Goal: Transaction & Acquisition: Book appointment/travel/reservation

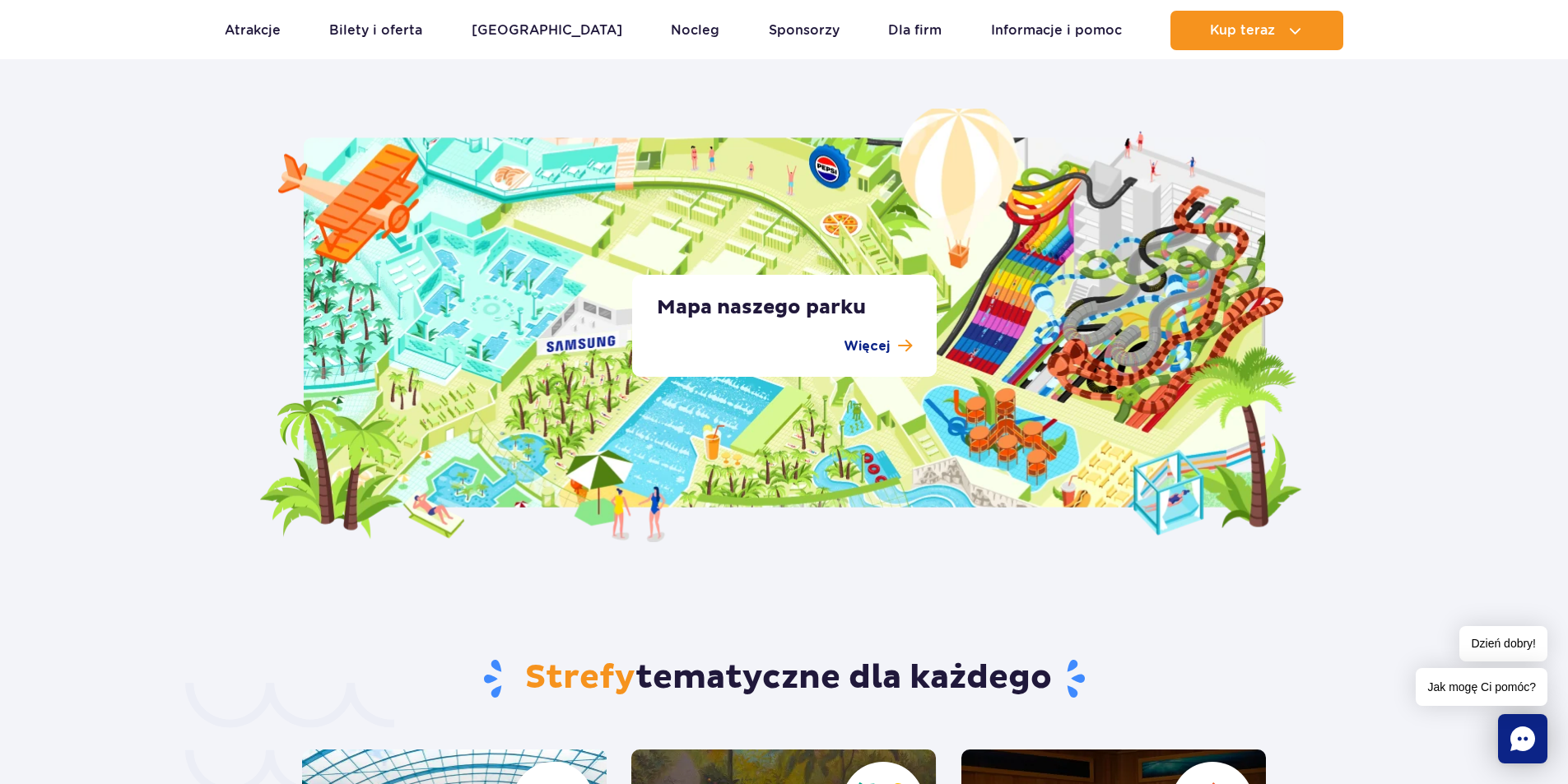
scroll to position [3071, 0]
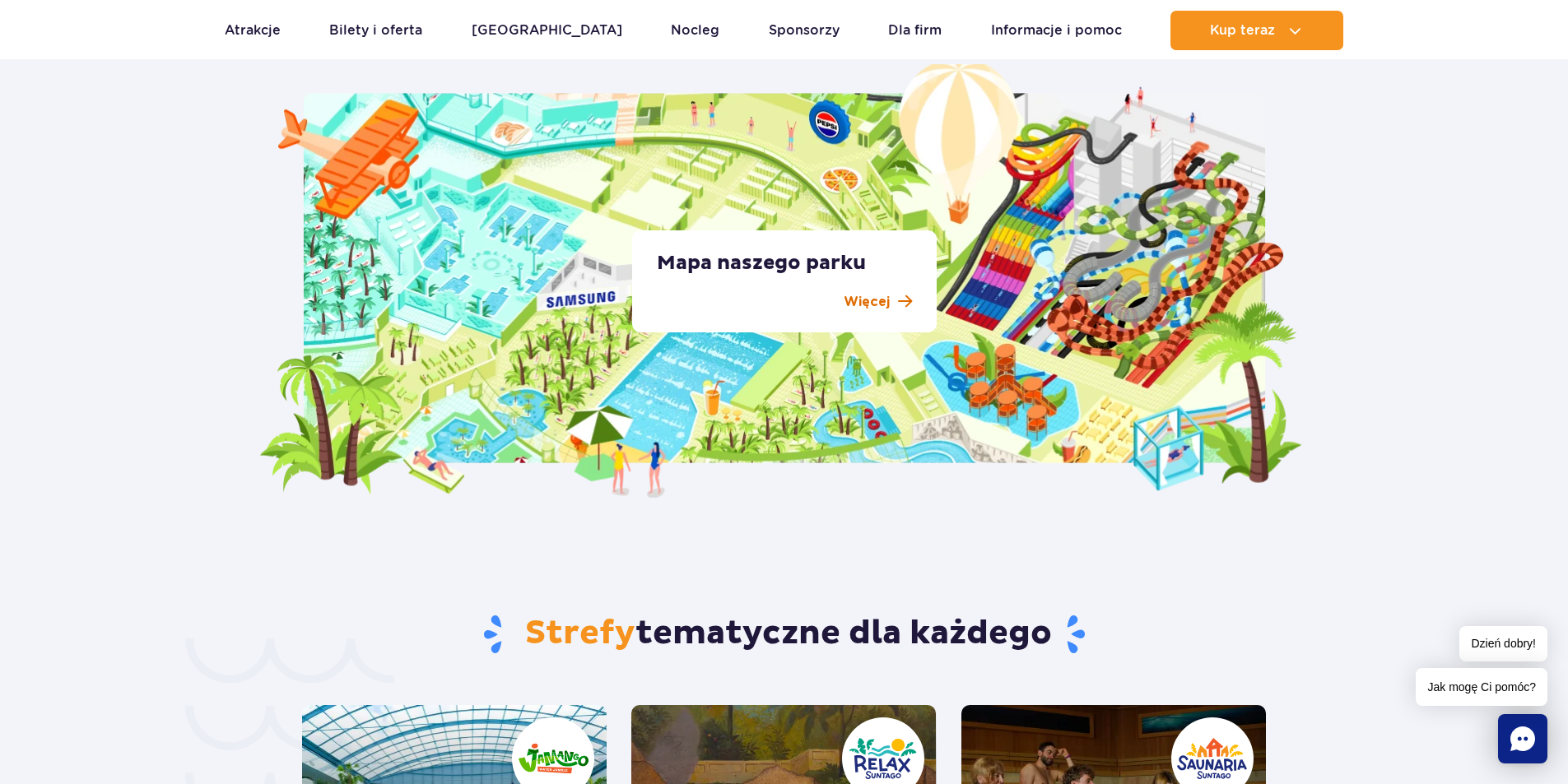
click at [881, 302] on p "Więcej" at bounding box center [867, 302] width 46 height 20
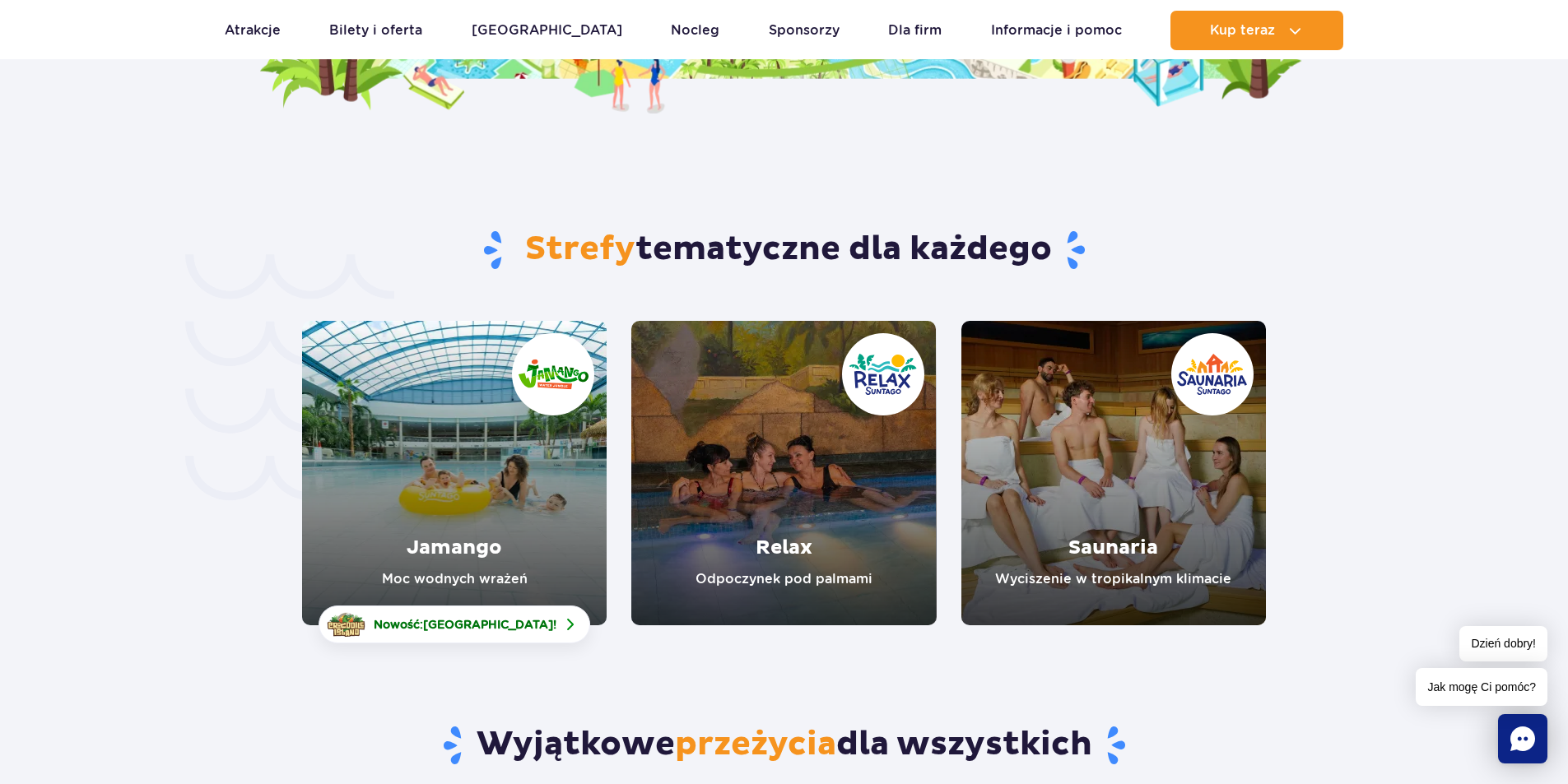
scroll to position [3620, 0]
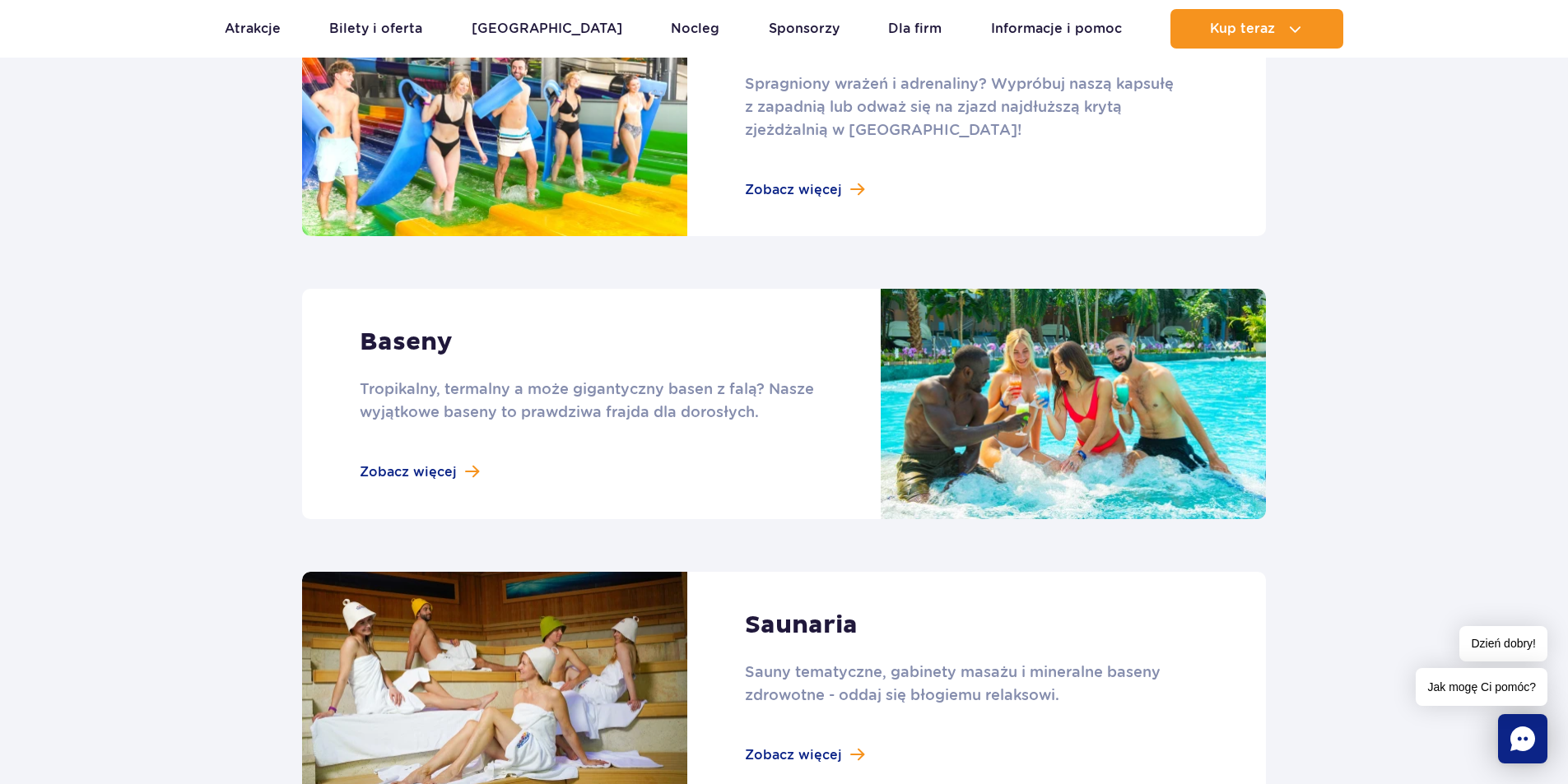
scroll to position [713, 0]
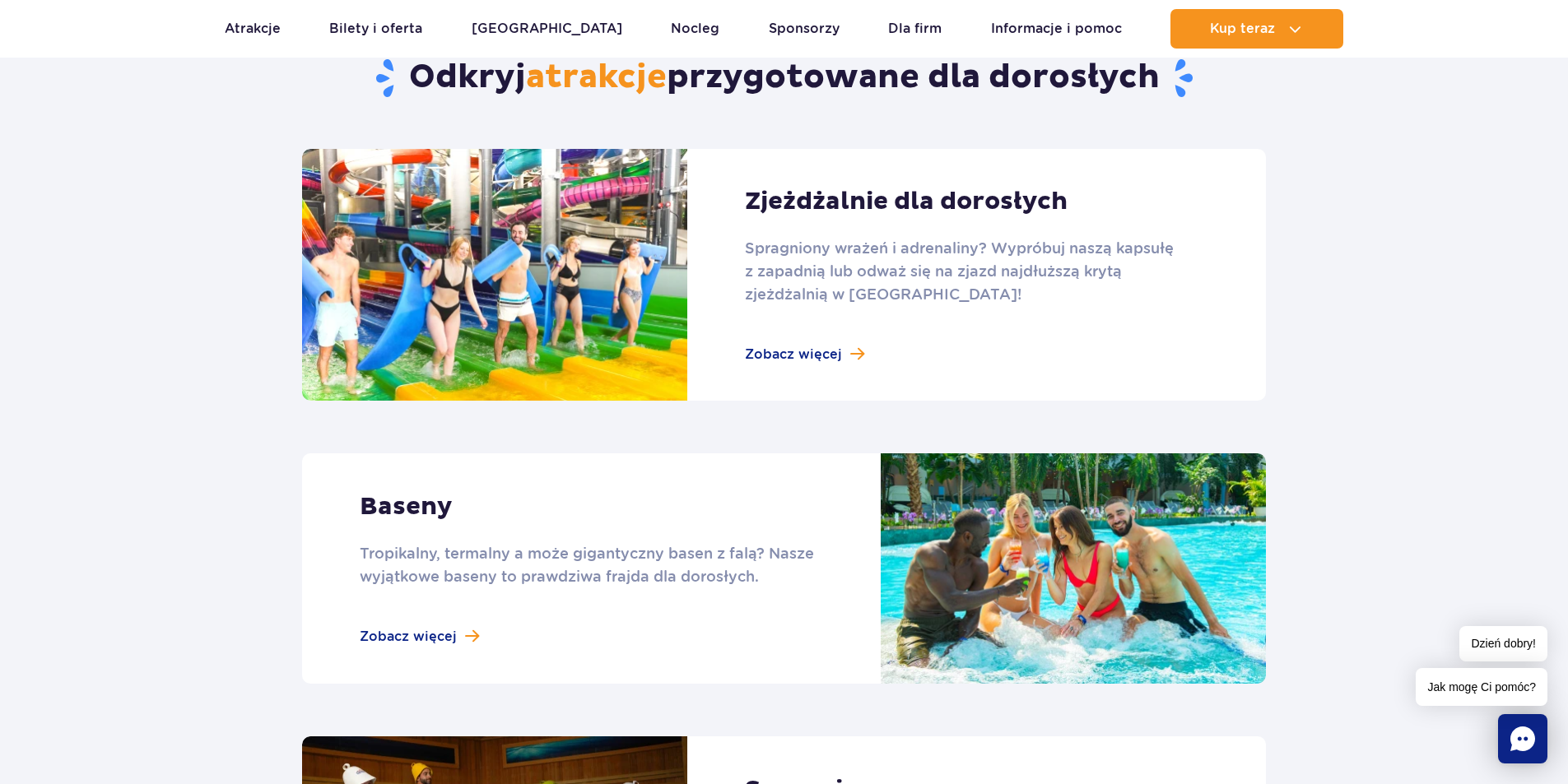
click at [764, 342] on link at bounding box center [784, 275] width 964 height 251
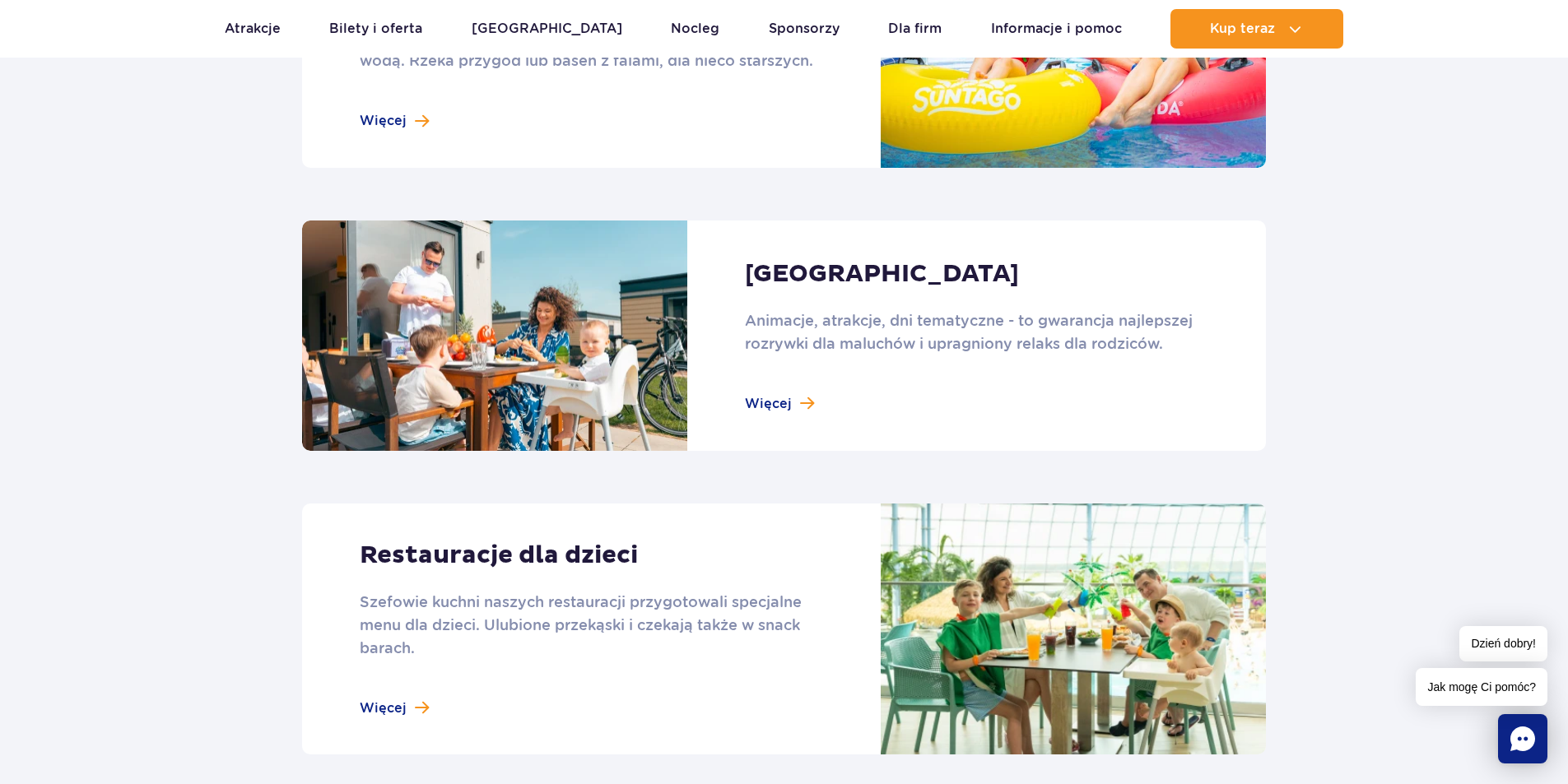
scroll to position [1810, 0]
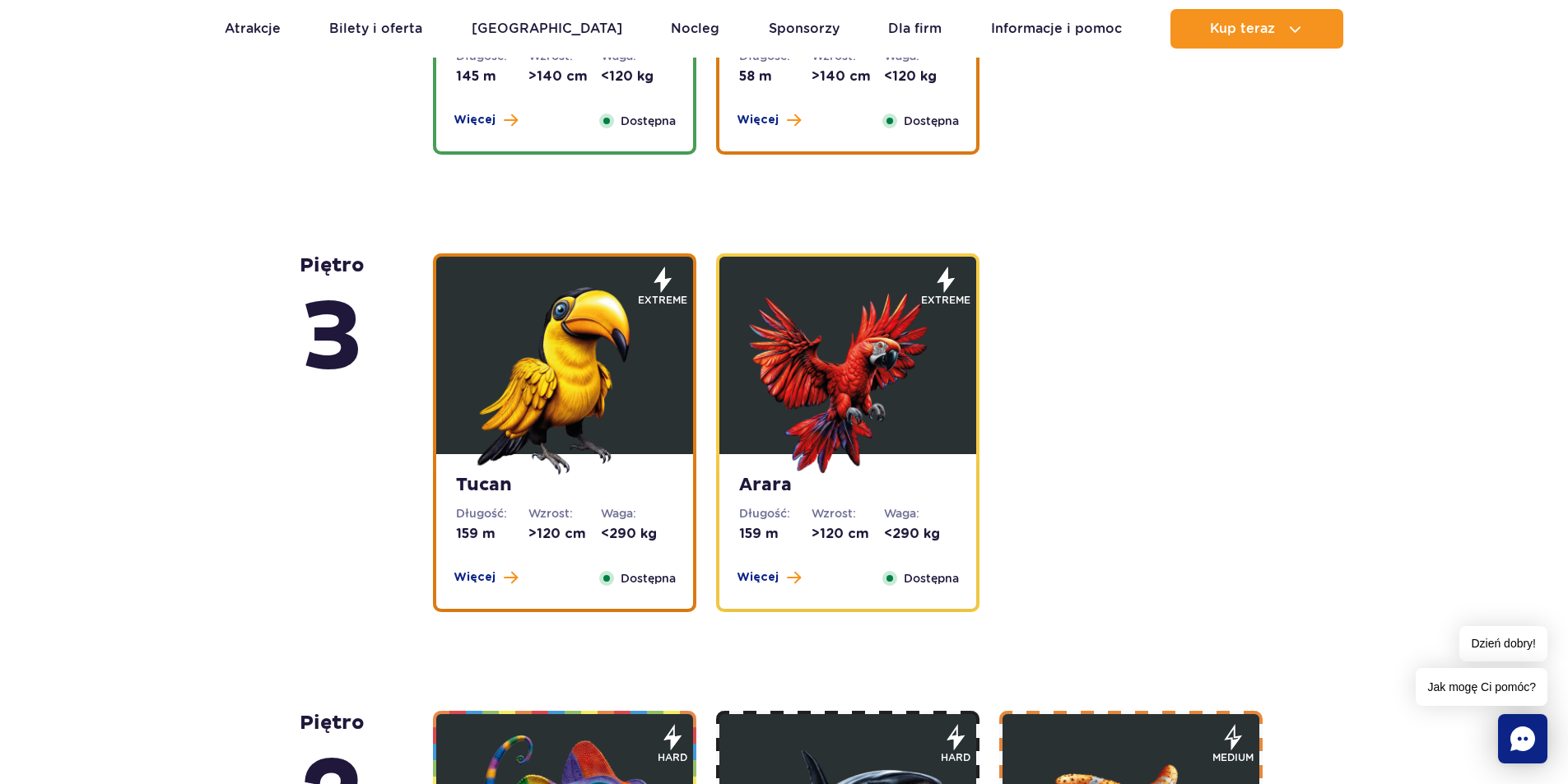
scroll to position [1810, 0]
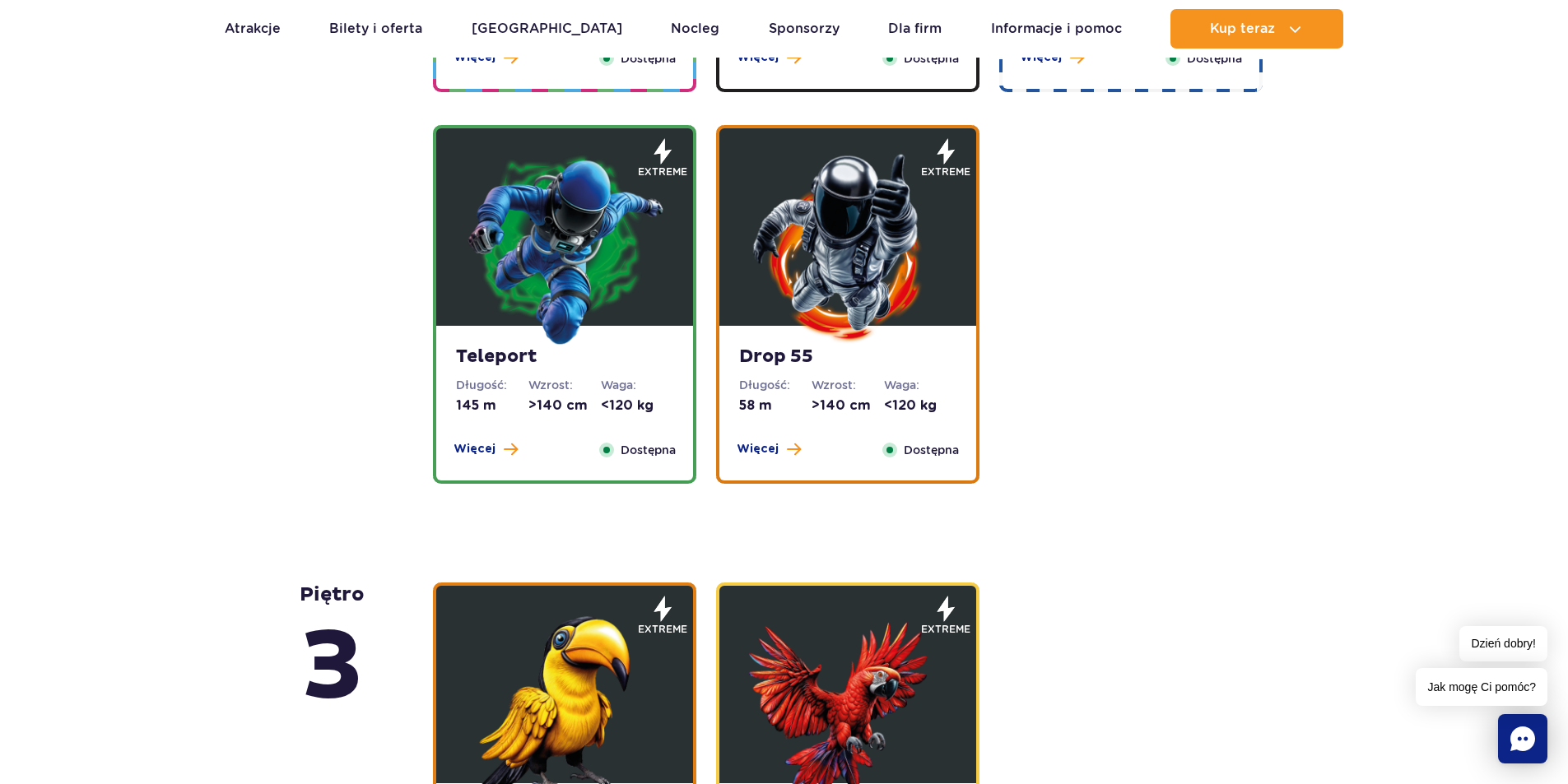
click at [585, 271] on img at bounding box center [564, 248] width 197 height 197
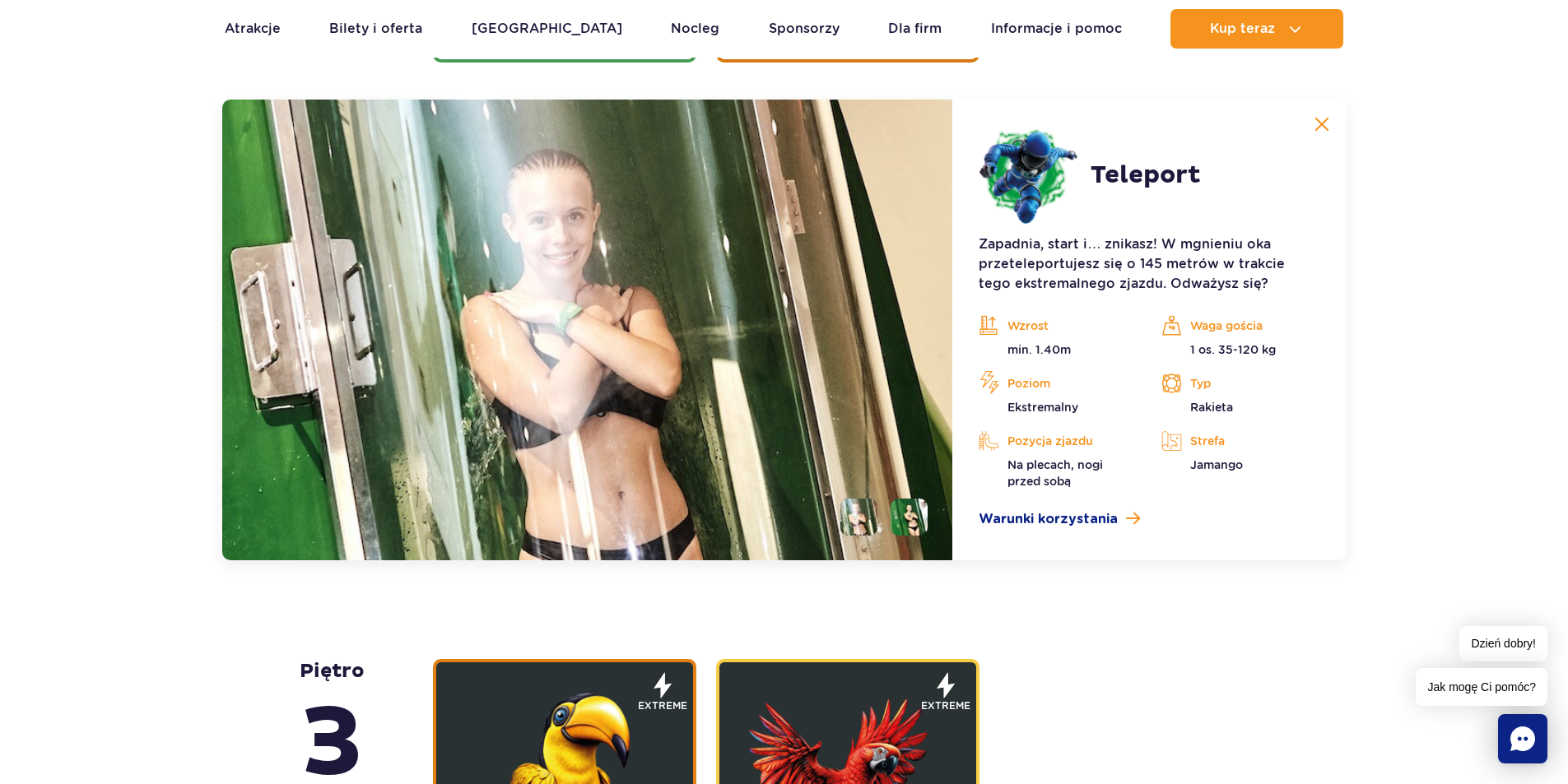
scroll to position [2232, 0]
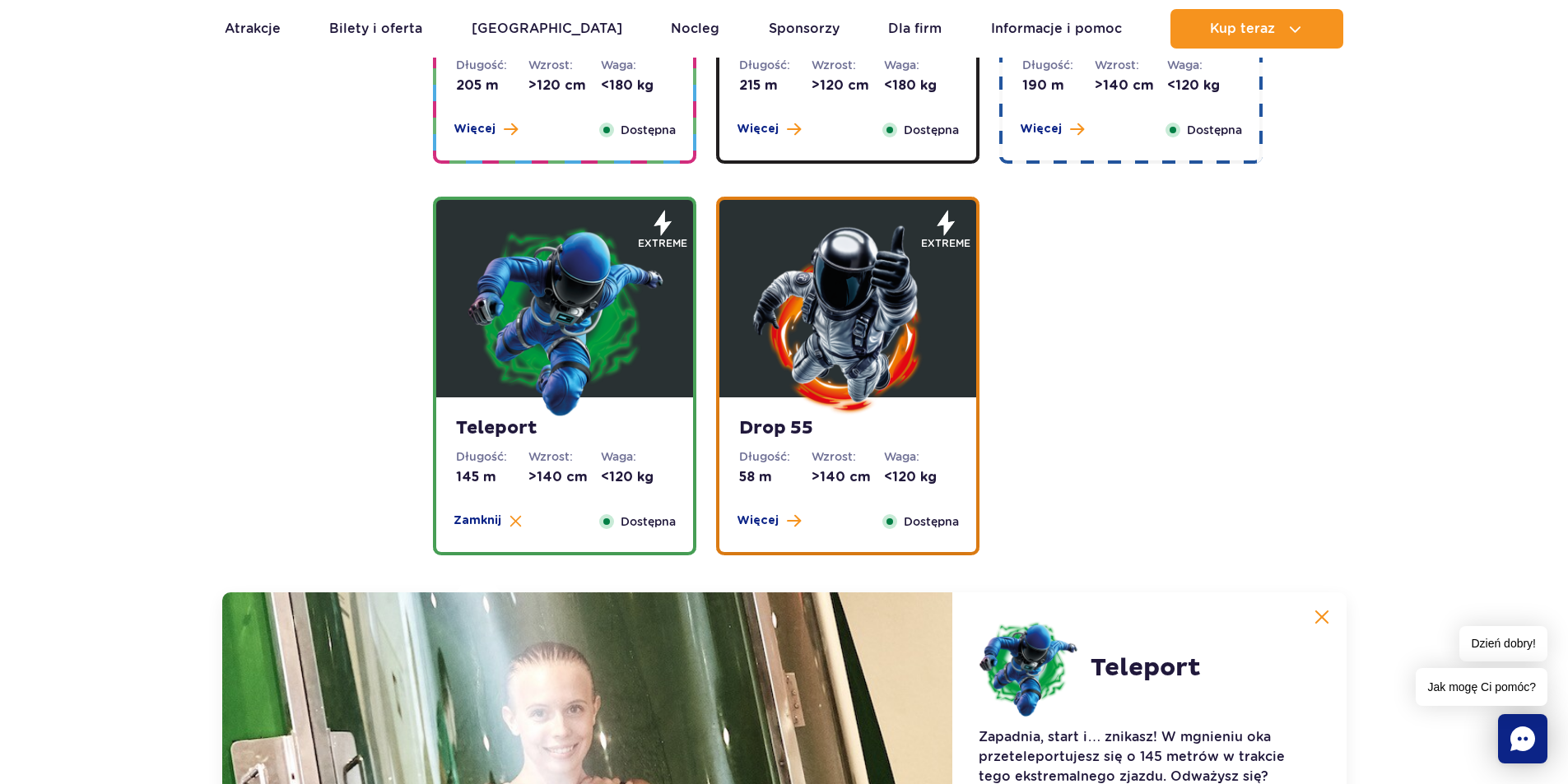
click at [798, 299] on img at bounding box center [848, 320] width 197 height 197
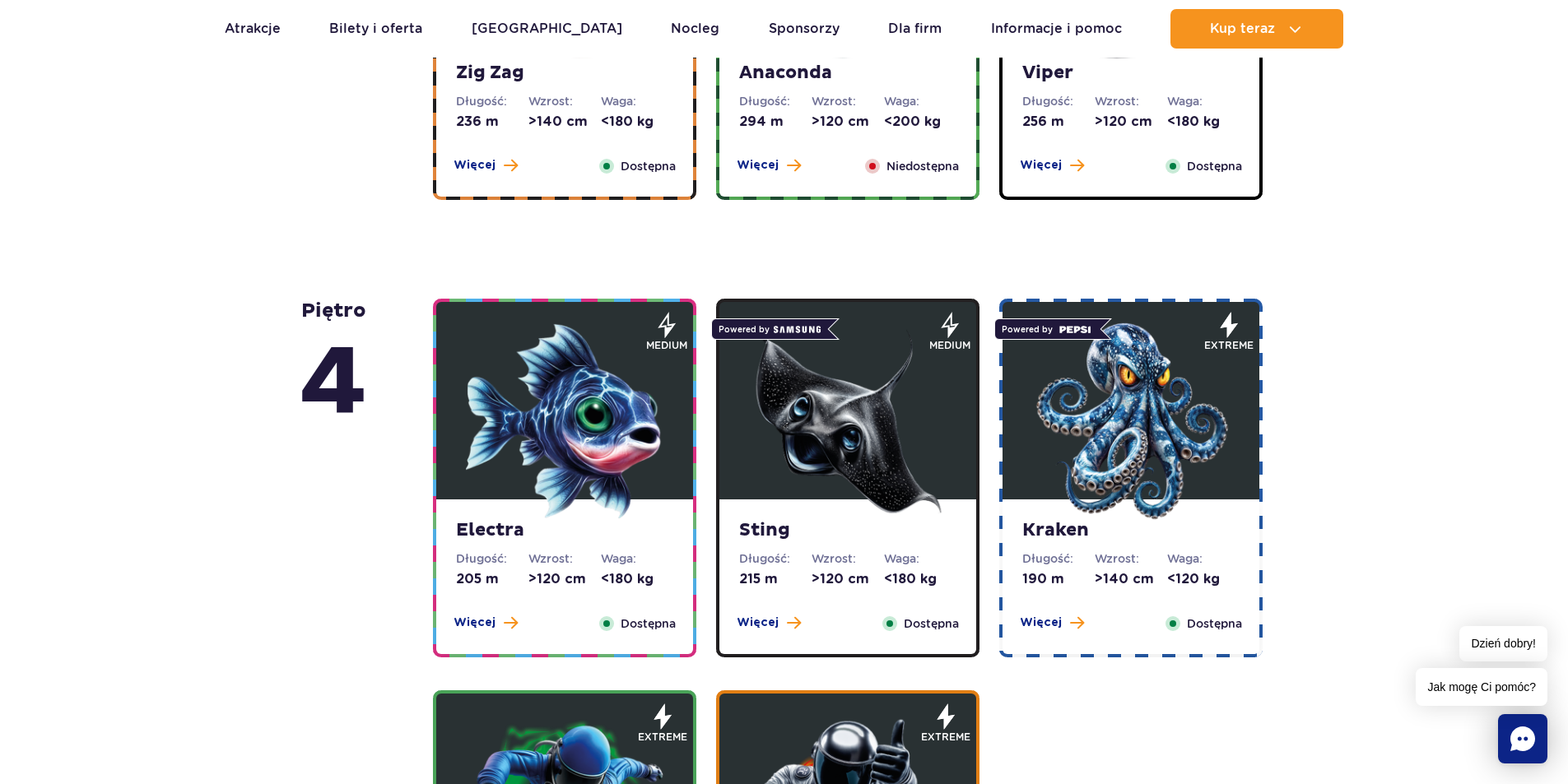
click at [1199, 470] on img at bounding box center [1131, 421] width 197 height 197
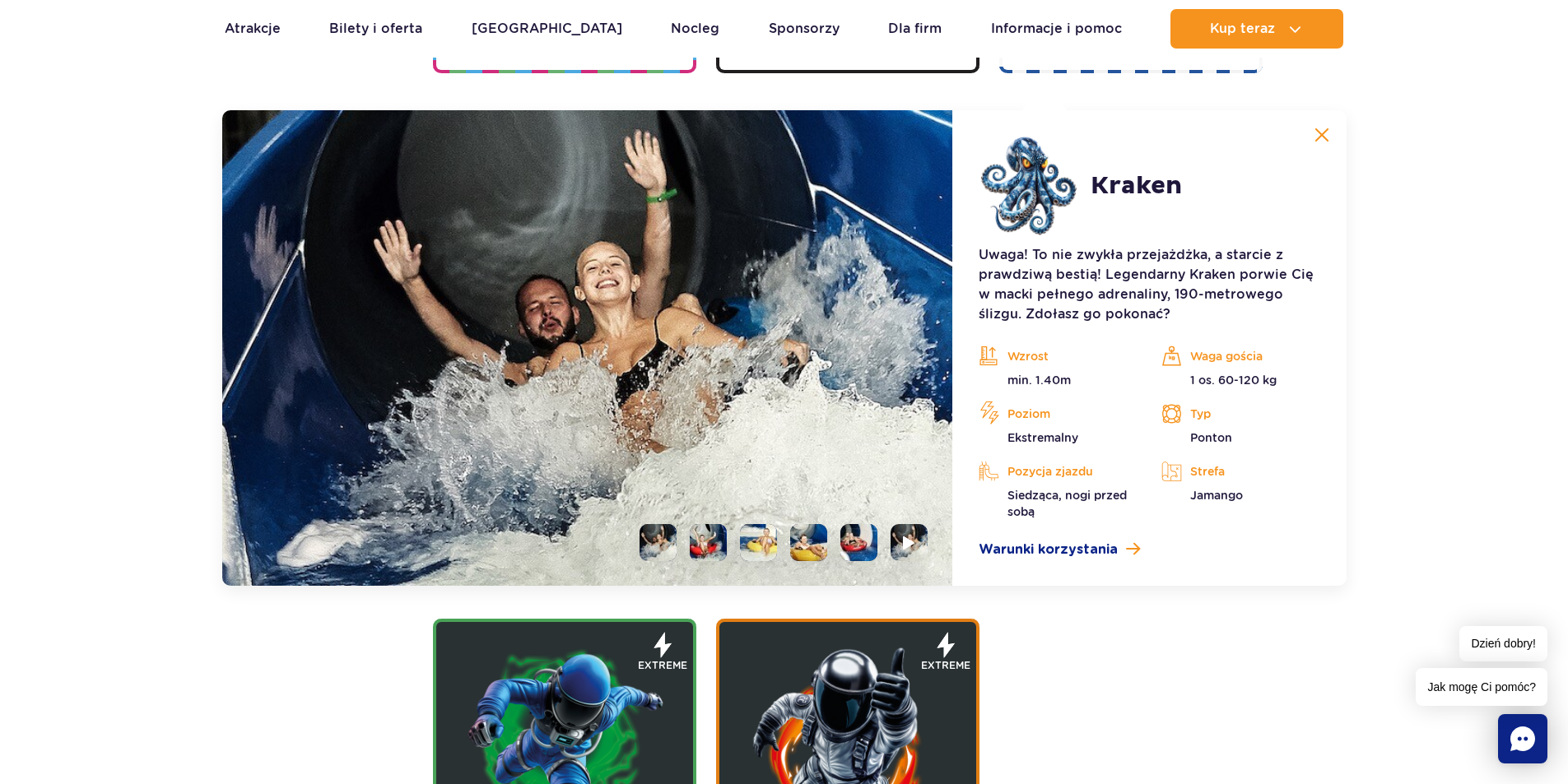
scroll to position [1840, 0]
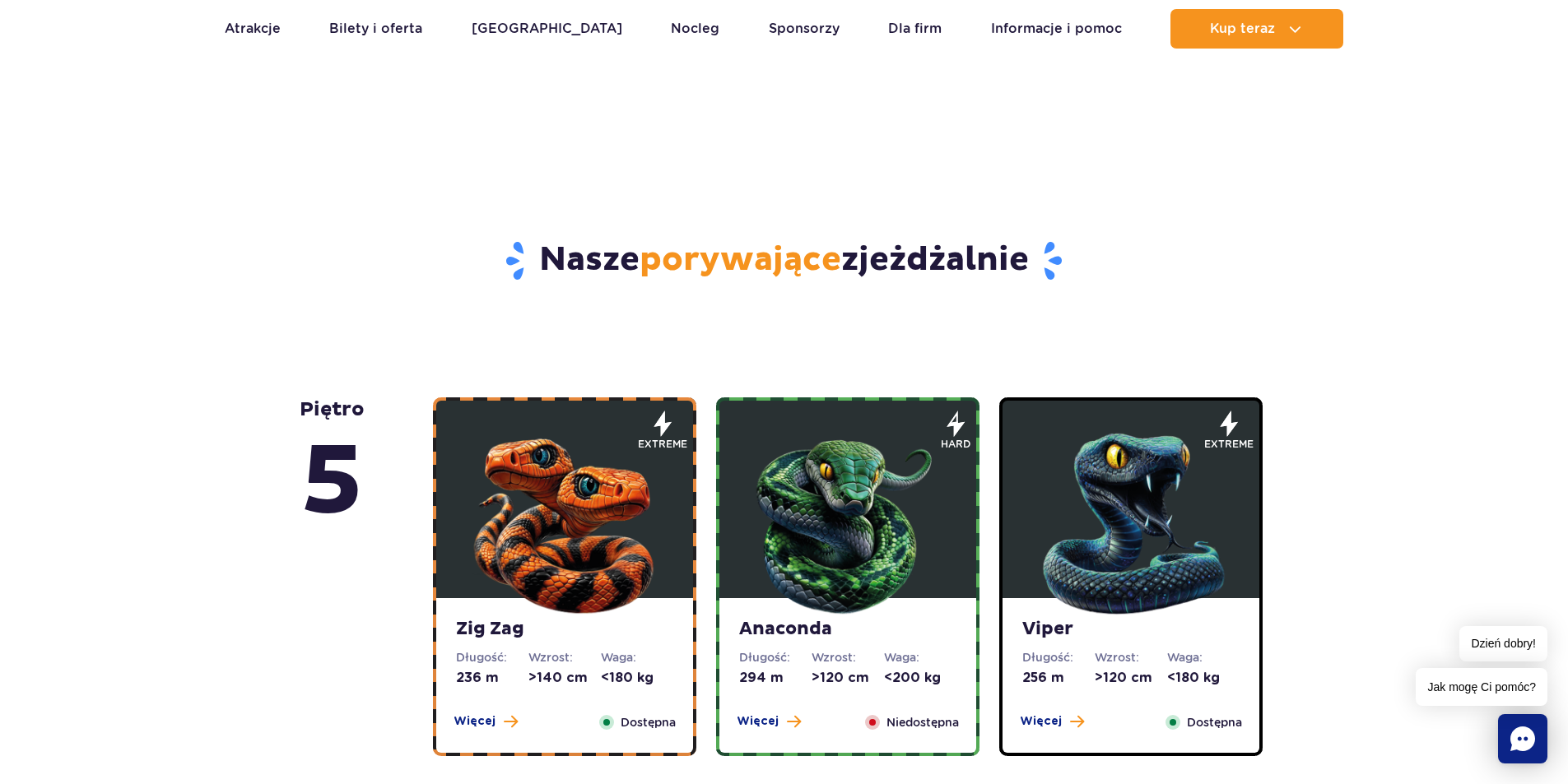
click at [581, 480] on img at bounding box center [564, 520] width 197 height 197
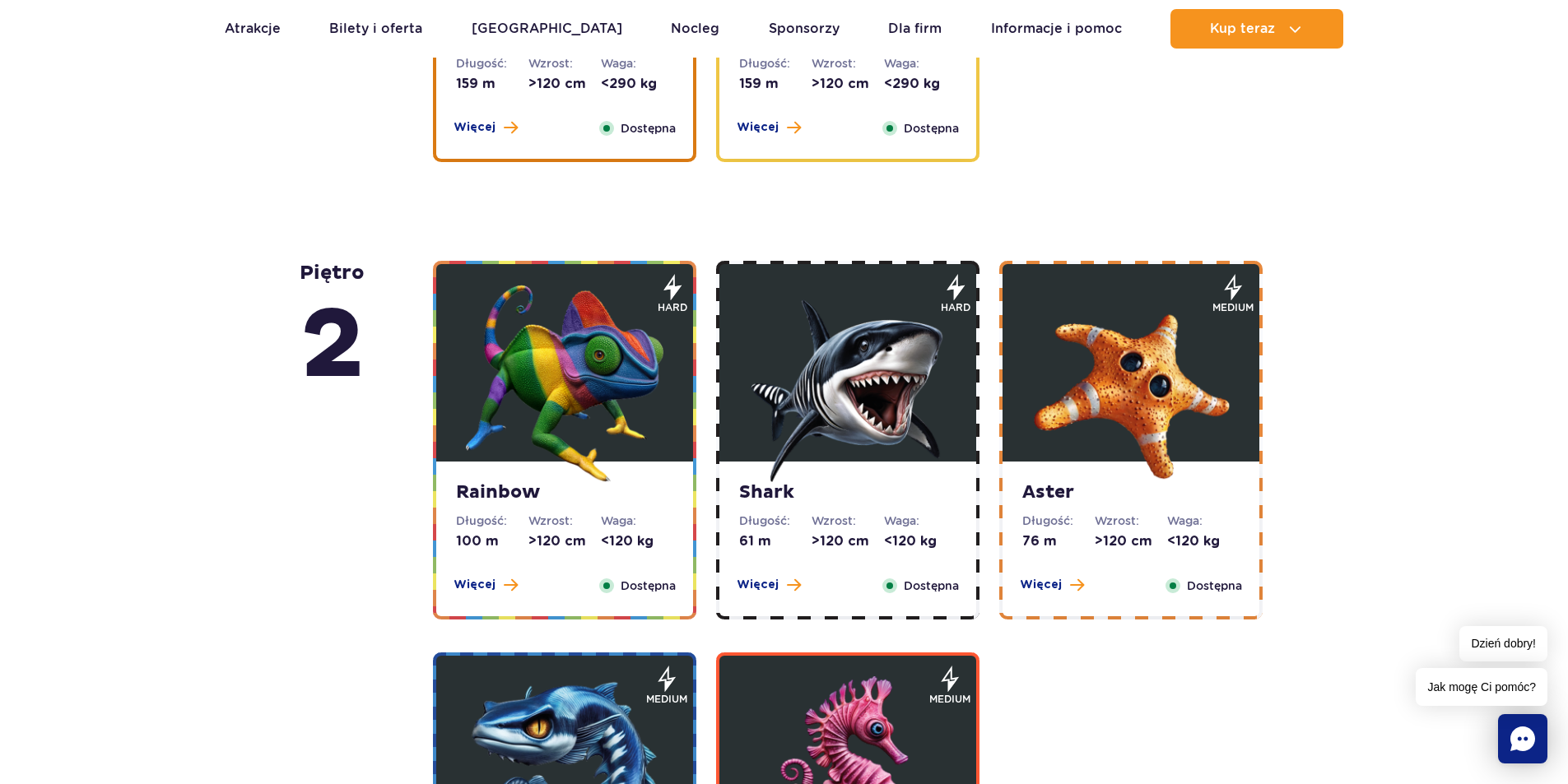
scroll to position [3138, 0]
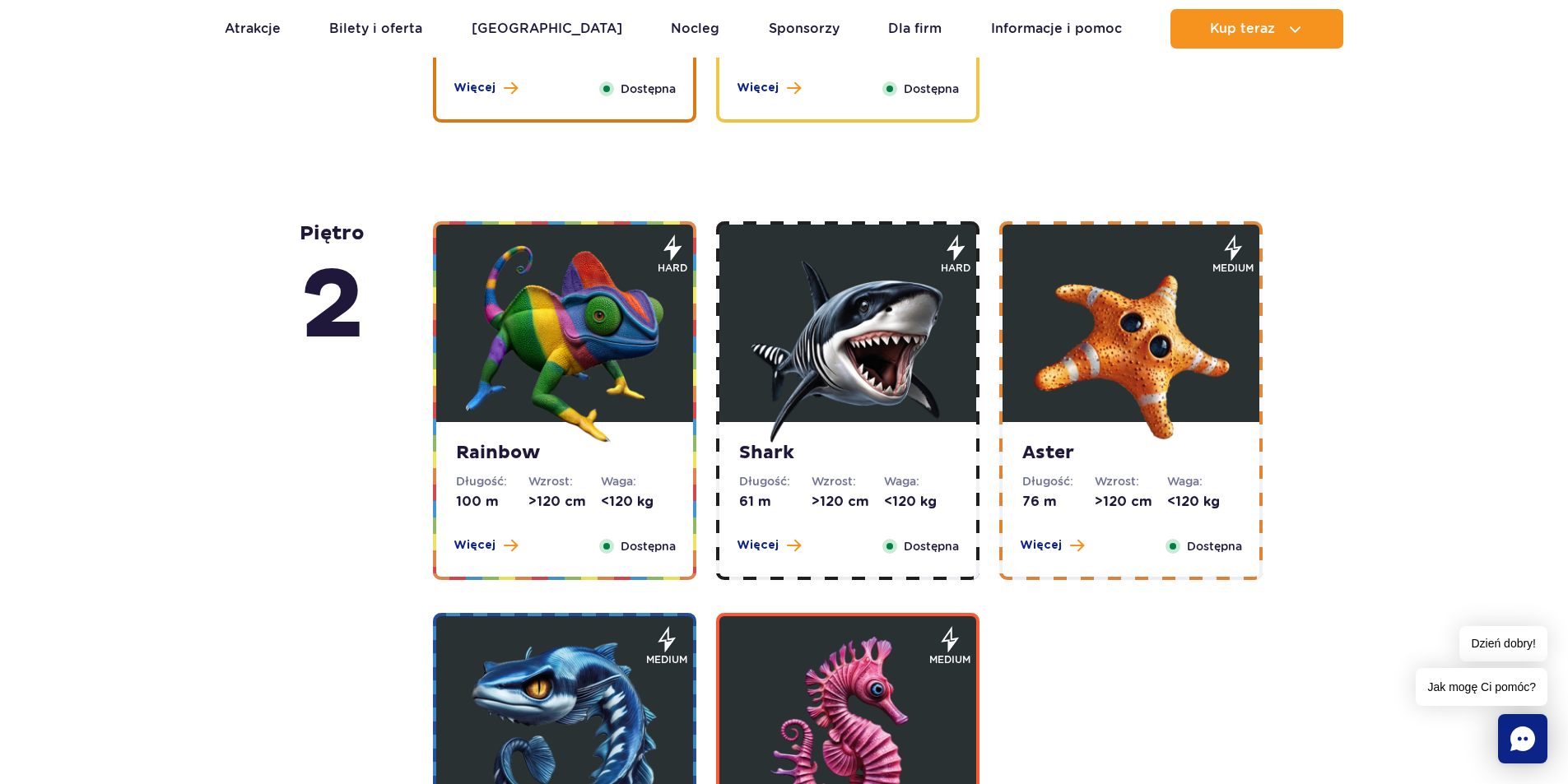
click at [540, 368] on img at bounding box center [564, 344] width 197 height 197
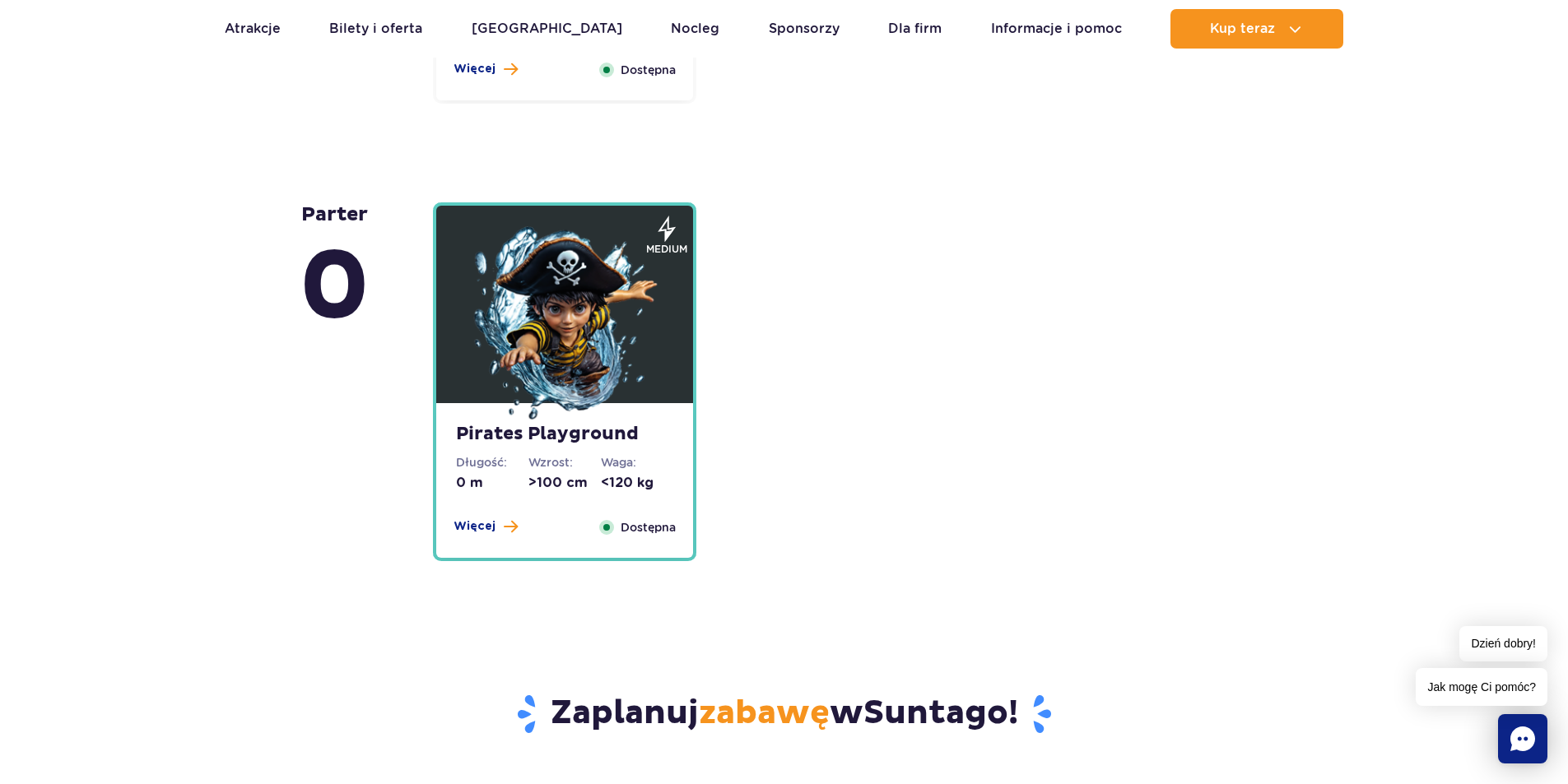
scroll to position [4463, 0]
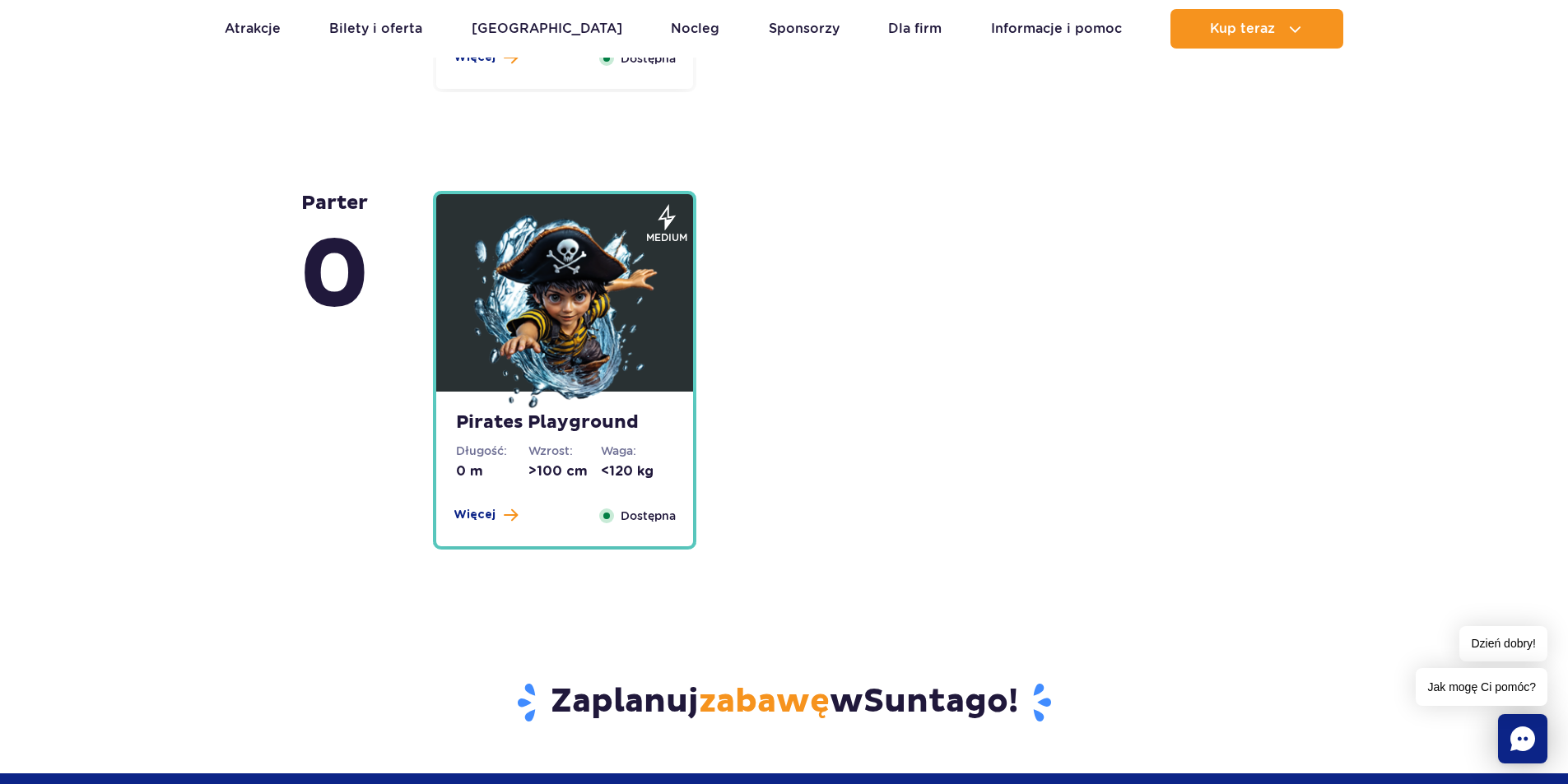
click at [579, 335] on img at bounding box center [564, 313] width 197 height 197
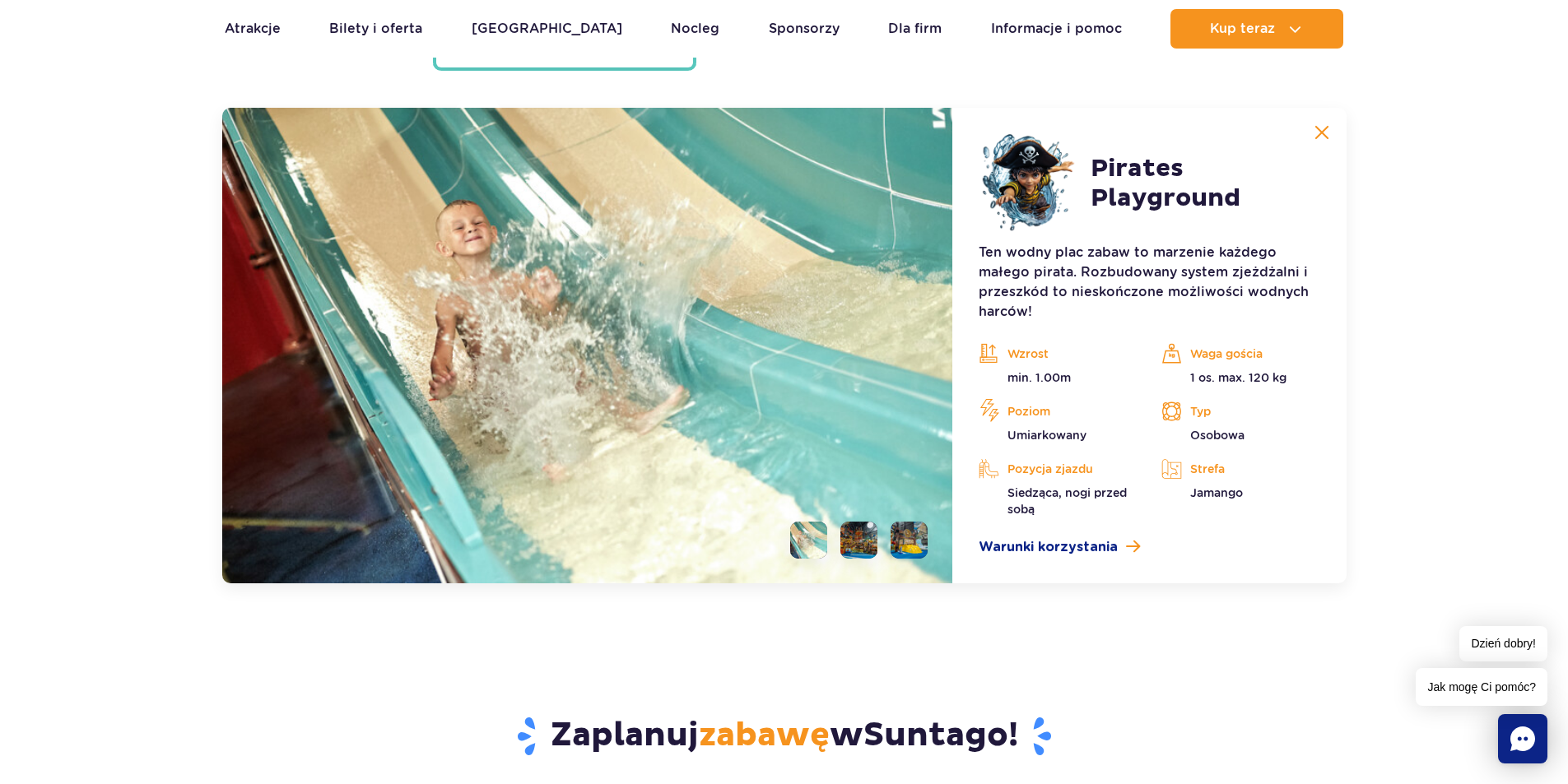
scroll to position [4453, 0]
